Goal: Task Accomplishment & Management: Use online tool/utility

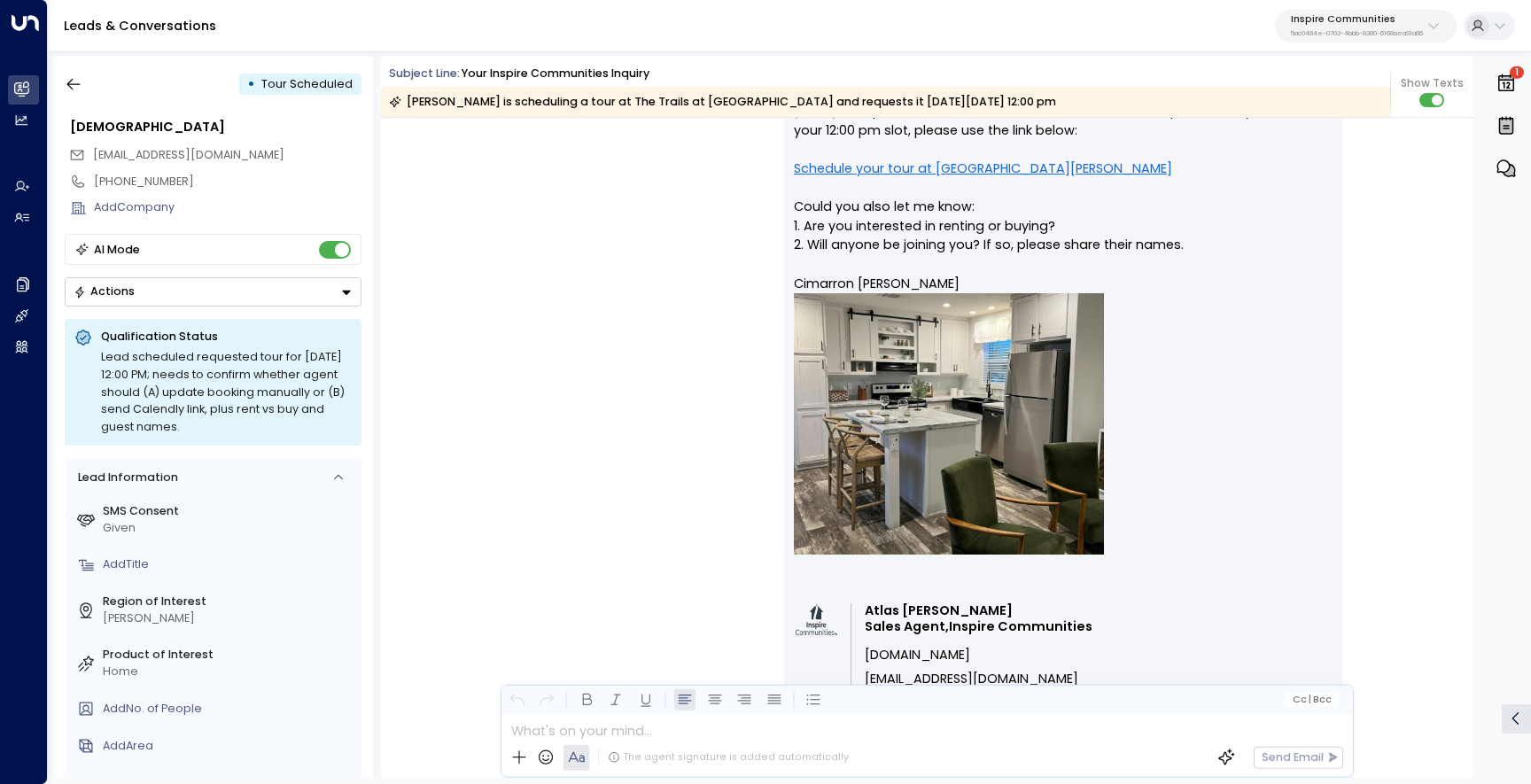
scroll to position [6962, 0]
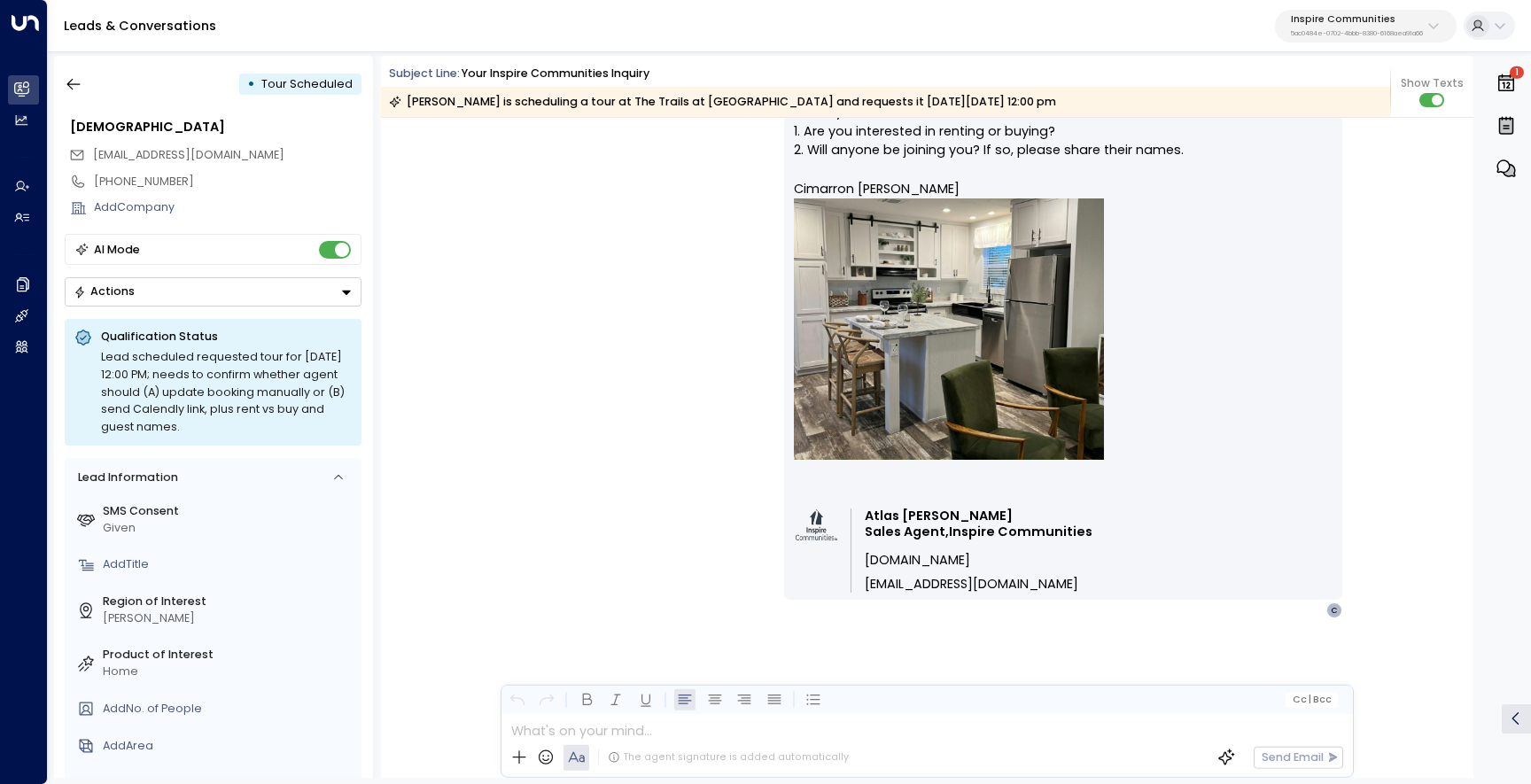
click at [1510, 91] on icon "button" at bounding box center [1505, 83] width 21 height 21
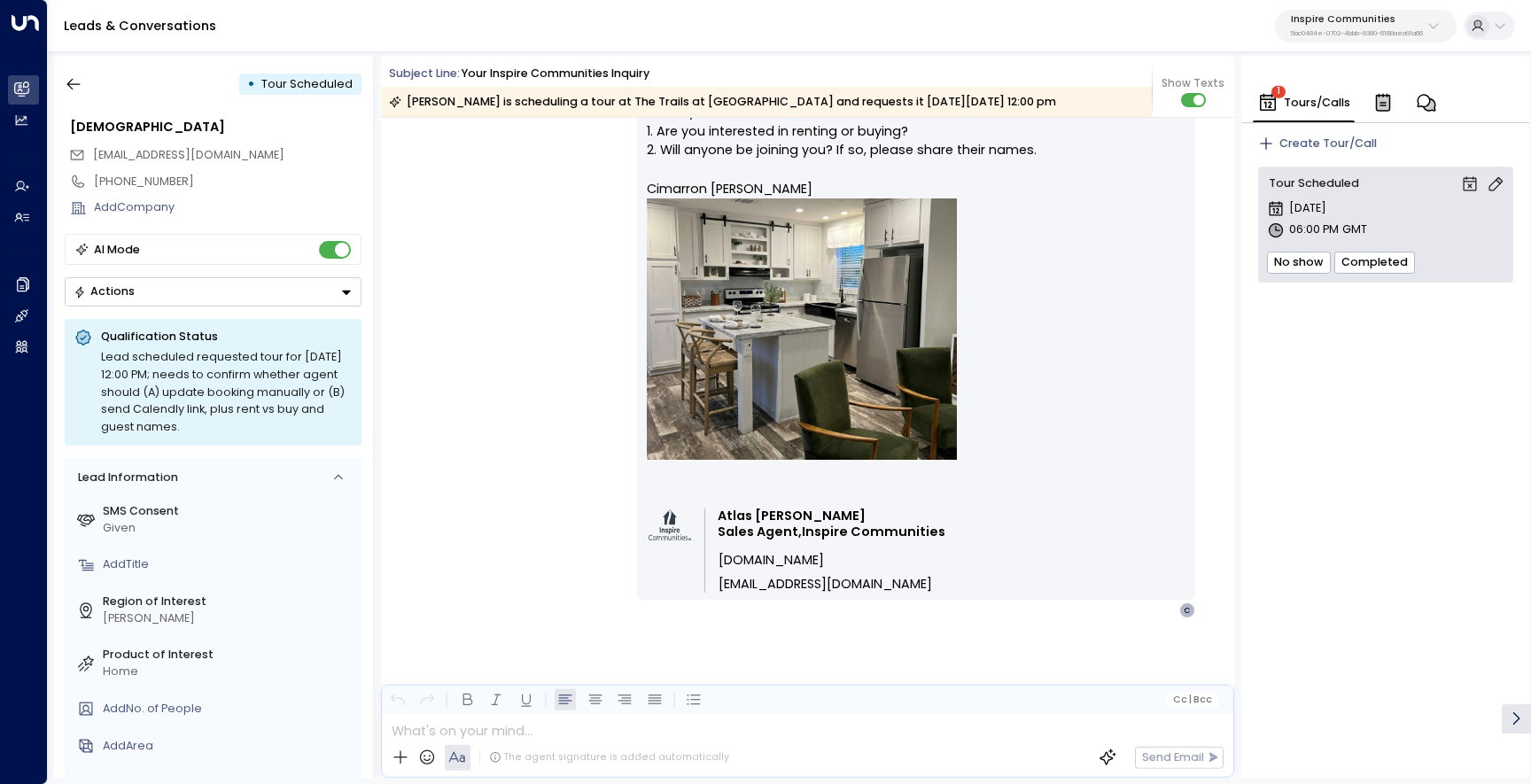
click at [1423, 224] on div "06:00 PM GMT" at bounding box center [1385, 229] width 238 height 17
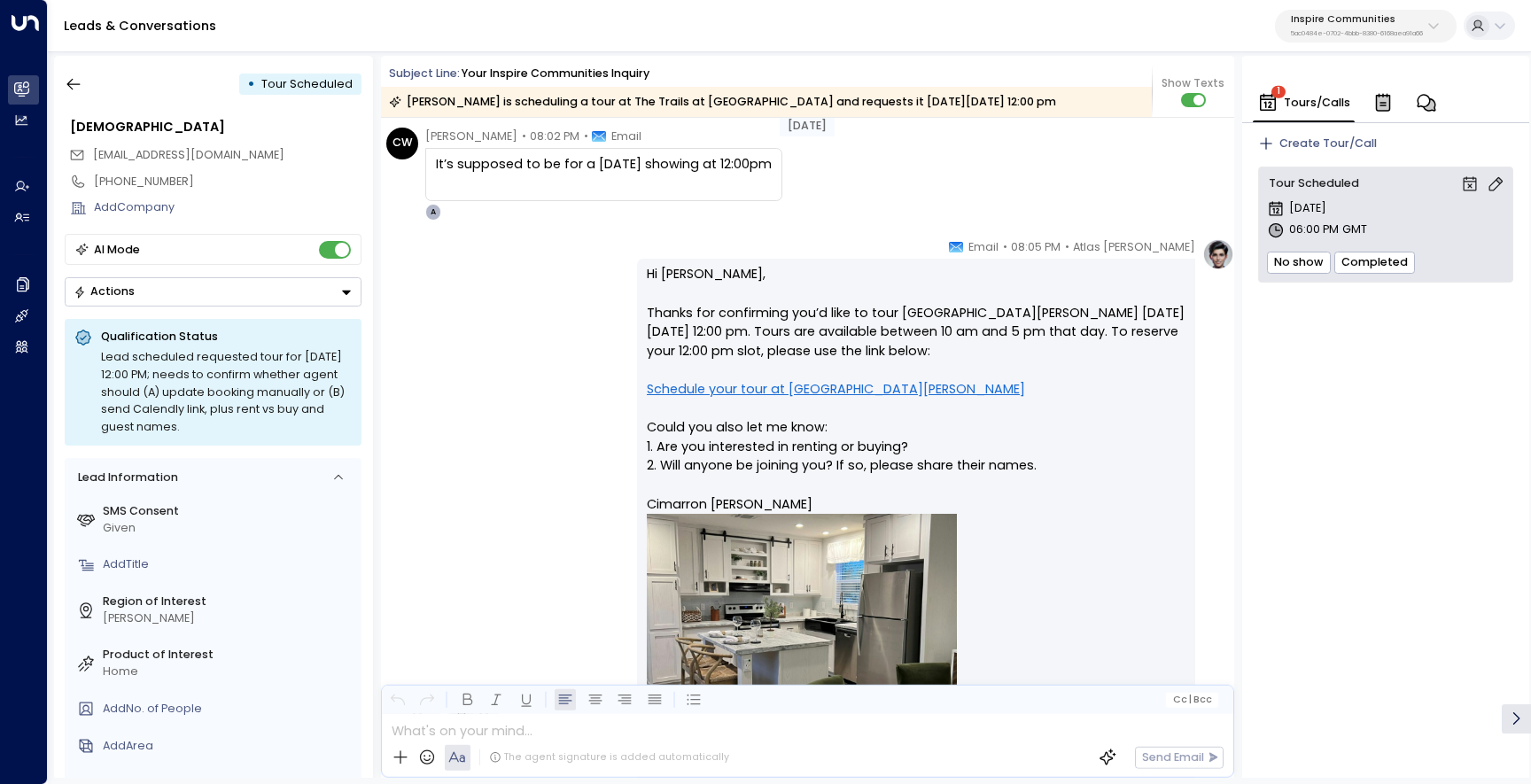
scroll to position [5143, 0]
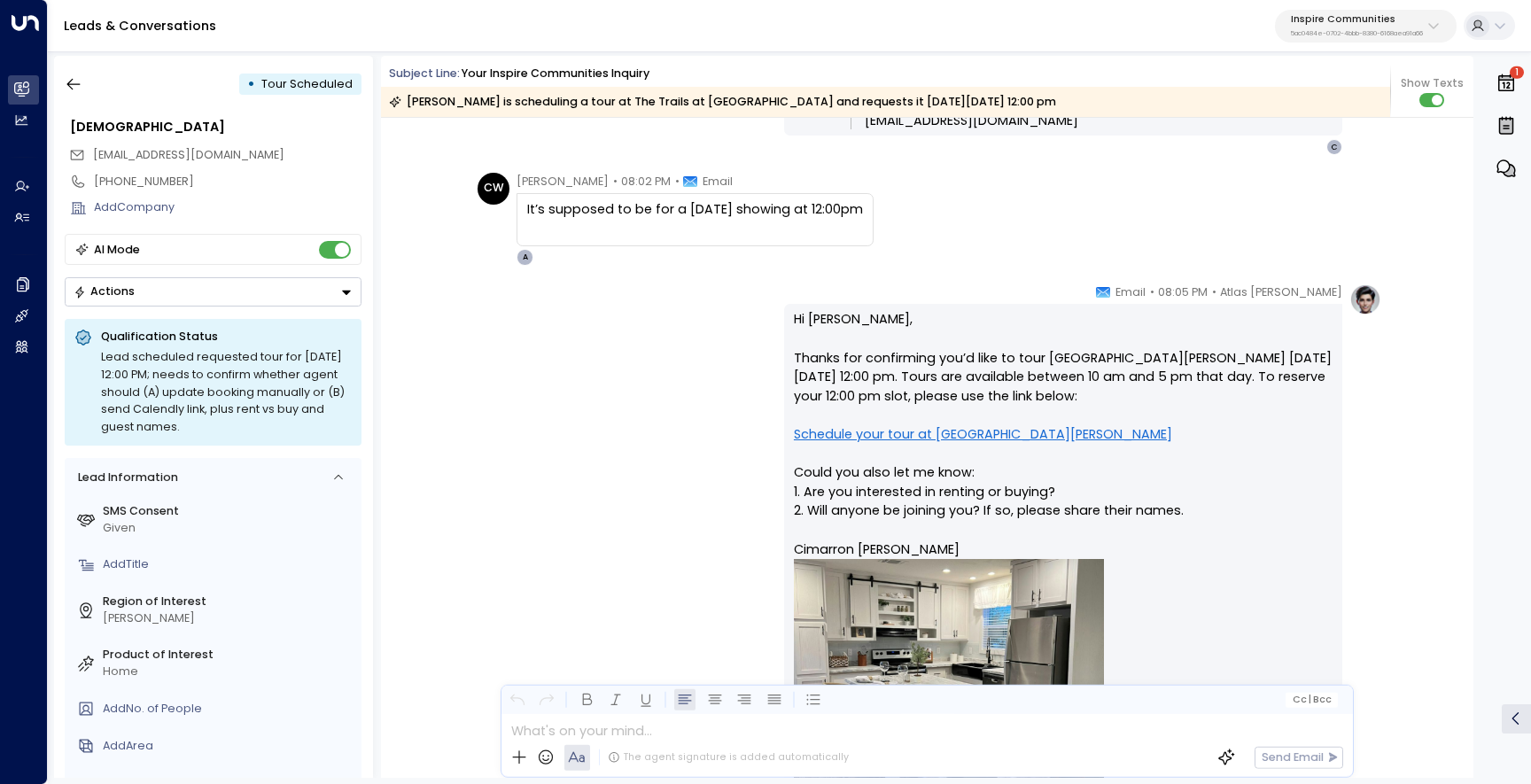
drag, startPoint x: 731, startPoint y: 322, endPoint x: 639, endPoint y: 318, distance: 92.1
click at [639, 318] on div "Atlas [PERSON_NAME] • 08:05 PM • Email Hi [PERSON_NAME], Thanks for confirming …" at bounding box center [926, 631] width 909 height 697
click at [867, 339] on p "Hi [PERSON_NAME], Thanks for confirming you’d like to tour [GEOGRAPHIC_DATA][PE…" at bounding box center [1063, 584] width 538 height 548
click at [888, 362] on p "Hi [PERSON_NAME], Thanks for confirming you’d like to tour [GEOGRAPHIC_DATA][PE…" at bounding box center [1063, 584] width 538 height 548
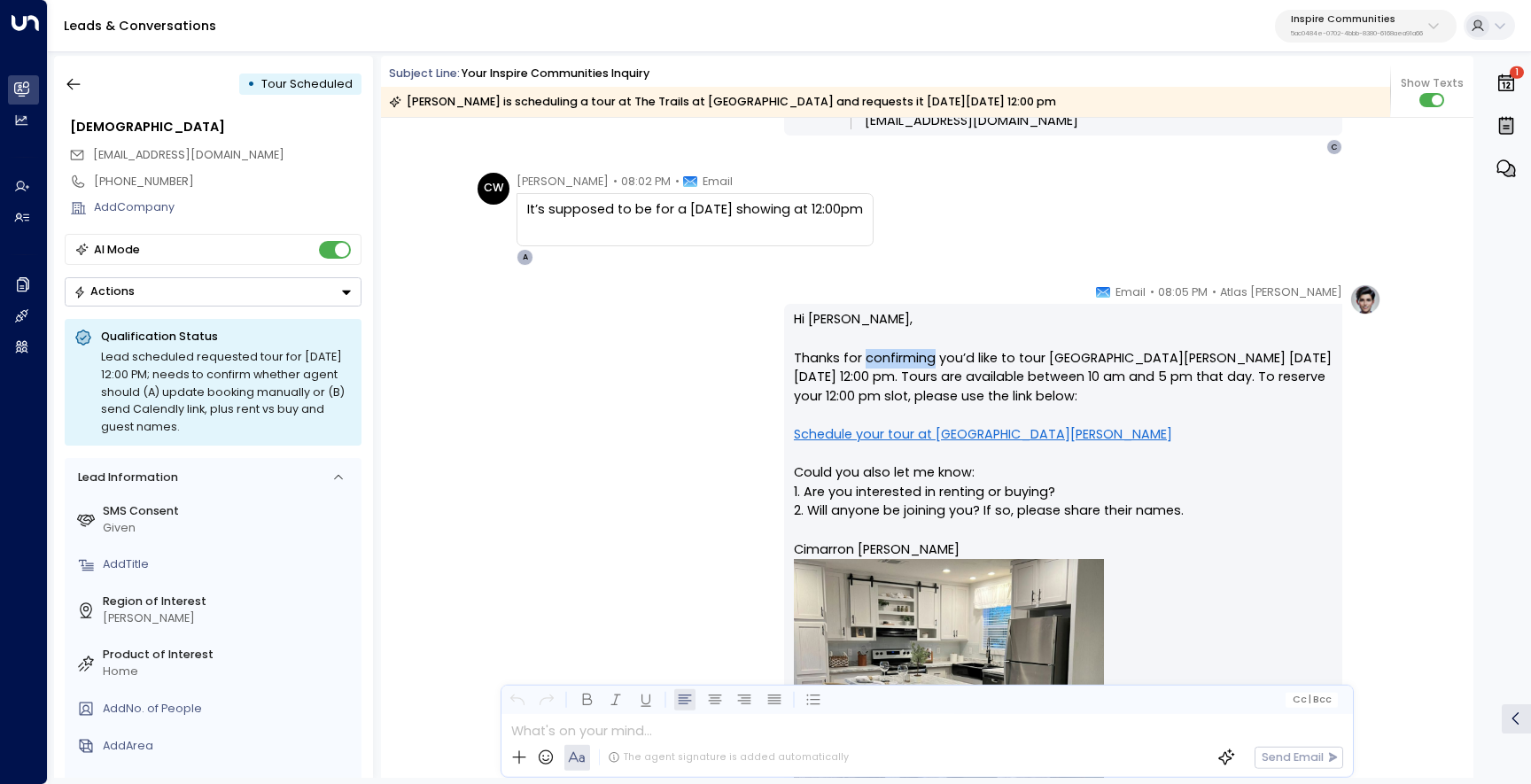
click at [888, 362] on p "Hi [PERSON_NAME], Thanks for confirming you’d like to tour [GEOGRAPHIC_DATA][PE…" at bounding box center [1063, 584] width 538 height 548
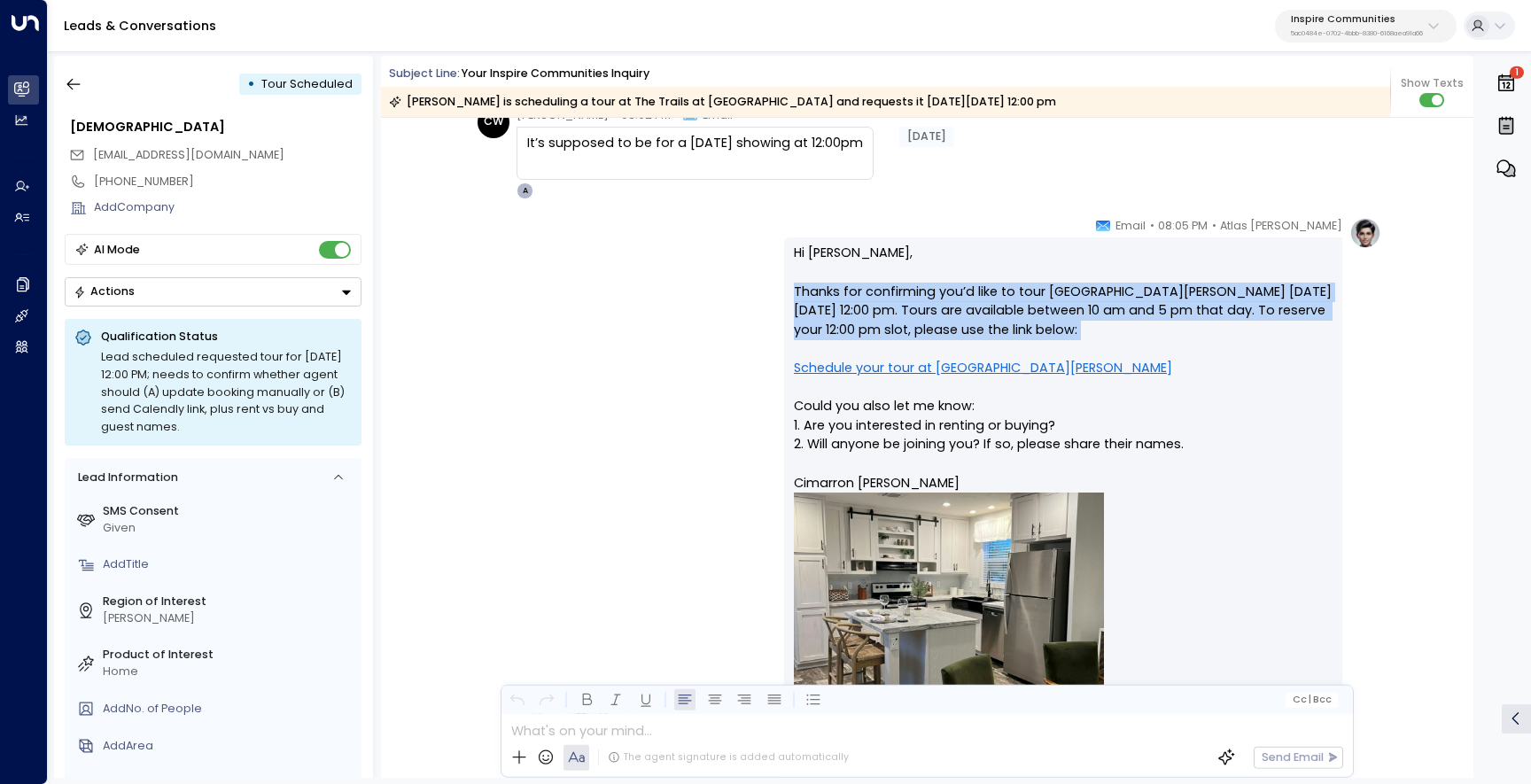
scroll to position [5208, 0]
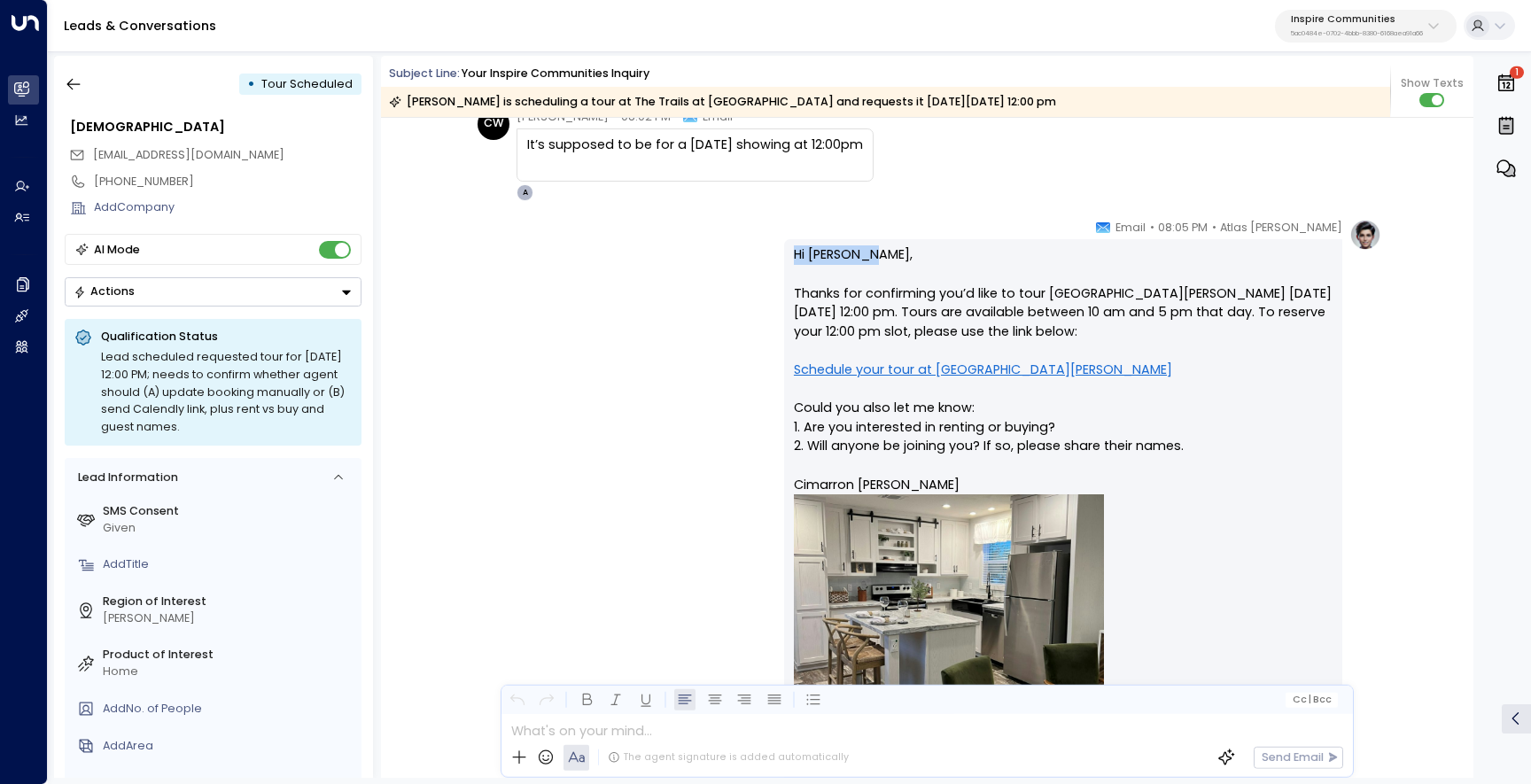
drag, startPoint x: 887, startPoint y: 259, endPoint x: 787, endPoint y: 258, distance: 100.0
click at [787, 258] on div "Hi [PERSON_NAME], Thanks for confirming you’d like to tour [GEOGRAPHIC_DATA][PE…" at bounding box center [1063, 567] width 558 height 656
copy p "Hi [PERSON_NAME],"
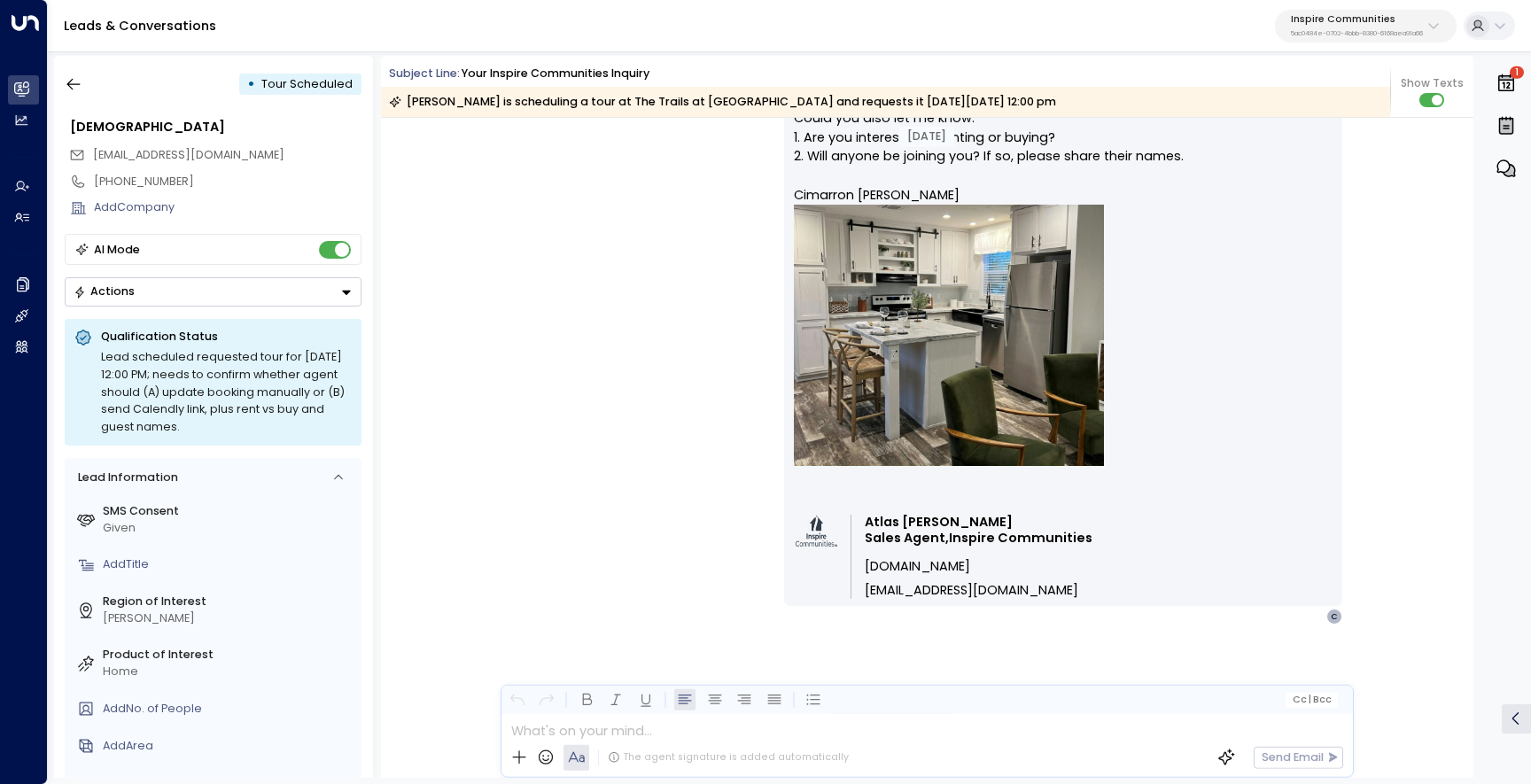
scroll to position [4890, 0]
